Goal: Browse casually

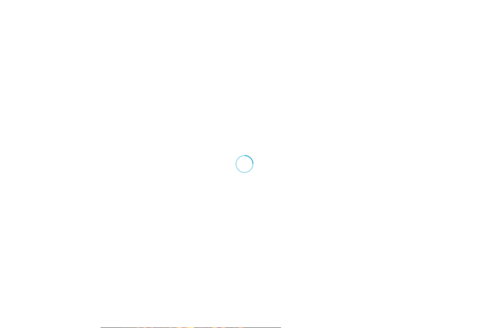
scroll to position [1032, 0]
click at [183, 97] on div at bounding box center [244, 164] width 489 height 328
click at [171, 97] on div at bounding box center [244, 164] width 489 height 328
click at [184, 97] on div at bounding box center [244, 164] width 489 height 328
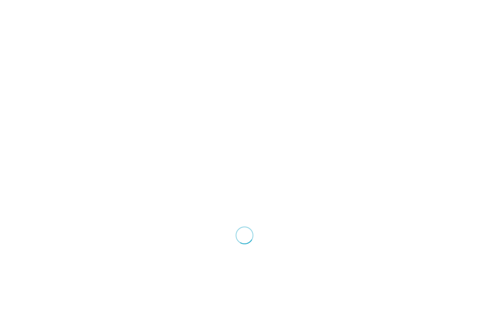
click at [185, 97] on div at bounding box center [244, 164] width 489 height 328
click at [296, 97] on div at bounding box center [244, 164] width 489 height 328
click at [183, 97] on div at bounding box center [244, 164] width 489 height 328
click at [171, 97] on div at bounding box center [244, 164] width 489 height 328
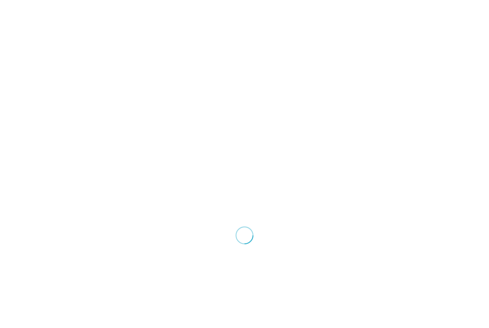
click at [171, 97] on div at bounding box center [244, 164] width 489 height 328
click at [182, 97] on div at bounding box center [244, 164] width 489 height 328
click at [172, 97] on div at bounding box center [244, 164] width 489 height 328
click at [185, 97] on div at bounding box center [244, 164] width 489 height 328
click at [172, 97] on div at bounding box center [244, 164] width 489 height 328
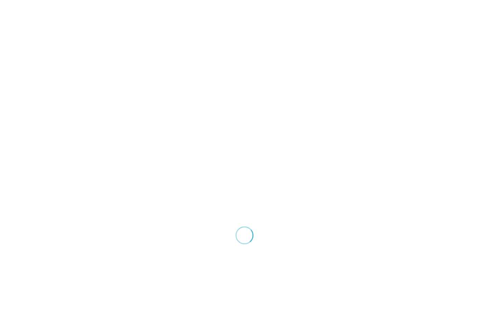
click at [296, 97] on div at bounding box center [244, 164] width 489 height 328
click at [172, 97] on div at bounding box center [244, 164] width 489 height 328
click at [296, 97] on div at bounding box center [244, 164] width 489 height 328
click at [185, 97] on div at bounding box center [244, 164] width 489 height 328
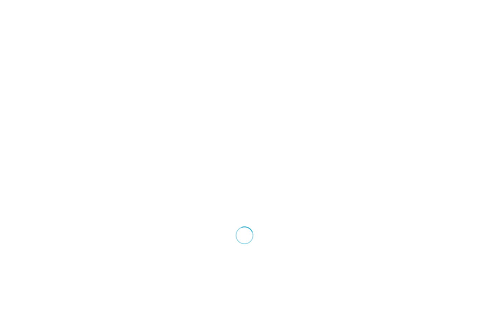
click at [296, 97] on div at bounding box center [244, 164] width 489 height 328
click at [185, 97] on div at bounding box center [244, 164] width 489 height 328
click at [372, 97] on div at bounding box center [244, 164] width 489 height 328
click at [296, 97] on div at bounding box center [244, 164] width 489 height 328
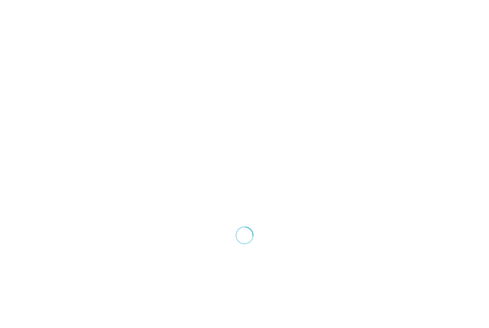
click at [184, 97] on div at bounding box center [244, 164] width 489 height 328
click at [185, 97] on div at bounding box center [244, 164] width 489 height 328
click at [171, 97] on div at bounding box center [244, 164] width 489 height 328
click at [183, 97] on div at bounding box center [244, 164] width 489 height 328
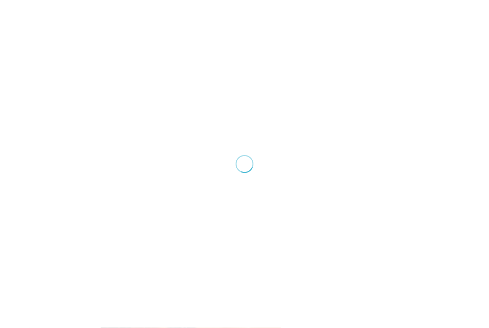
scroll to position [1827, 0]
click at [164, 97] on div at bounding box center [244, 164] width 489 height 328
click at [349, 97] on div at bounding box center [244, 164] width 489 height 328
click at [164, 97] on div at bounding box center [244, 164] width 489 height 328
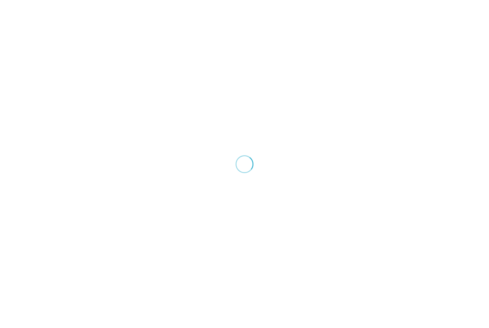
click at [368, 97] on div at bounding box center [244, 164] width 489 height 328
click at [296, 97] on div at bounding box center [244, 164] width 489 height 328
click at [172, 97] on div at bounding box center [244, 164] width 489 height 328
click at [296, 97] on div at bounding box center [244, 164] width 489 height 328
click at [371, 97] on div at bounding box center [244, 164] width 489 height 328
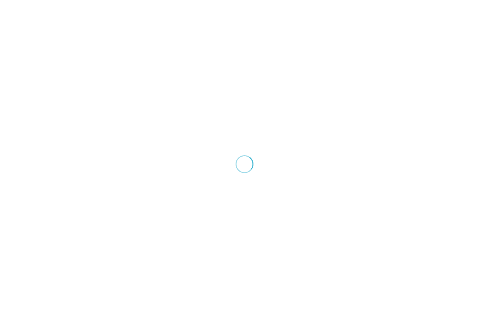
click at [381, 97] on div at bounding box center [244, 164] width 489 height 328
click at [172, 97] on div at bounding box center [244, 164] width 489 height 328
click at [185, 97] on div at bounding box center [244, 164] width 489 height 328
